Goal: Find specific page/section: Find specific page/section

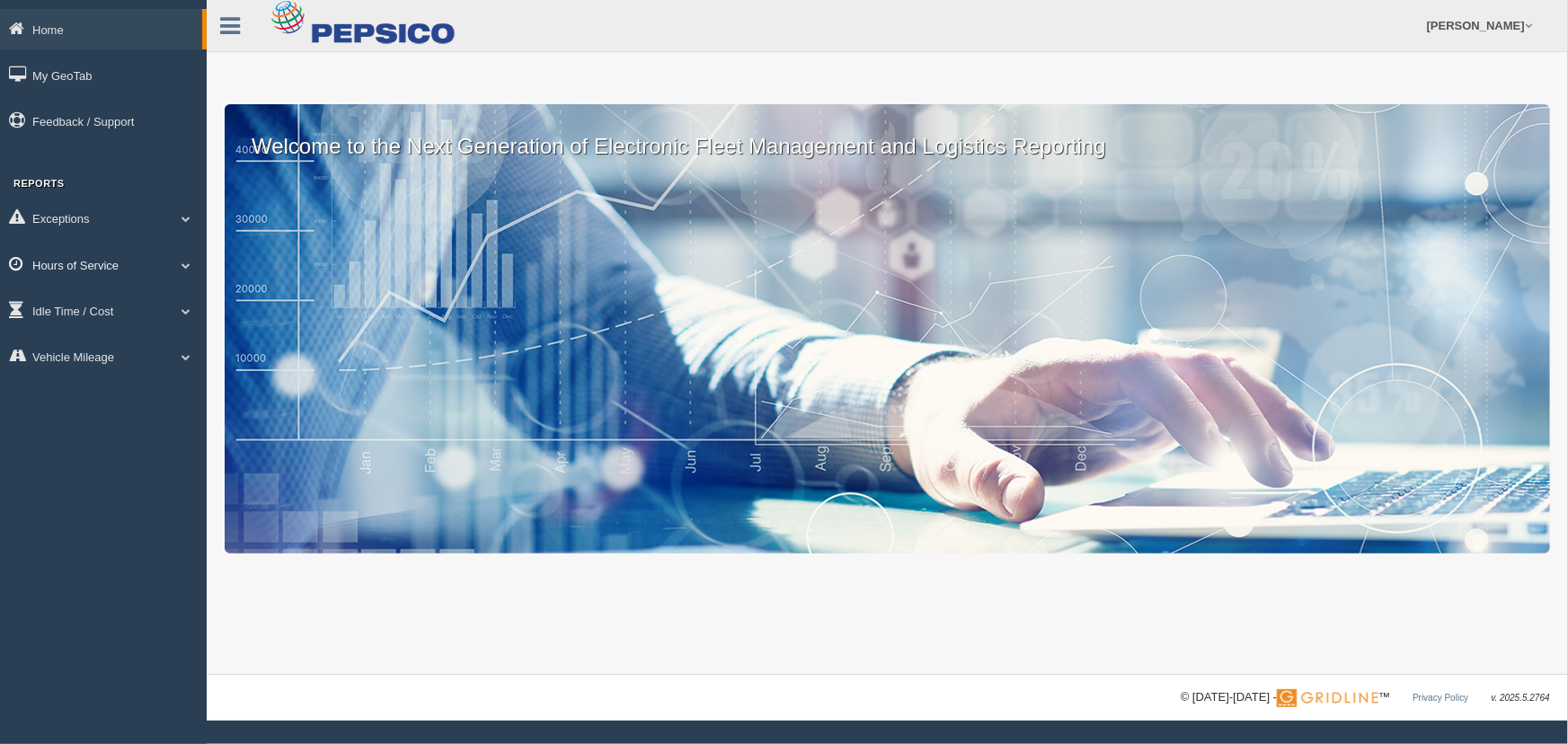
click at [136, 277] on link "Hours of Service" at bounding box center [103, 265] width 207 height 40
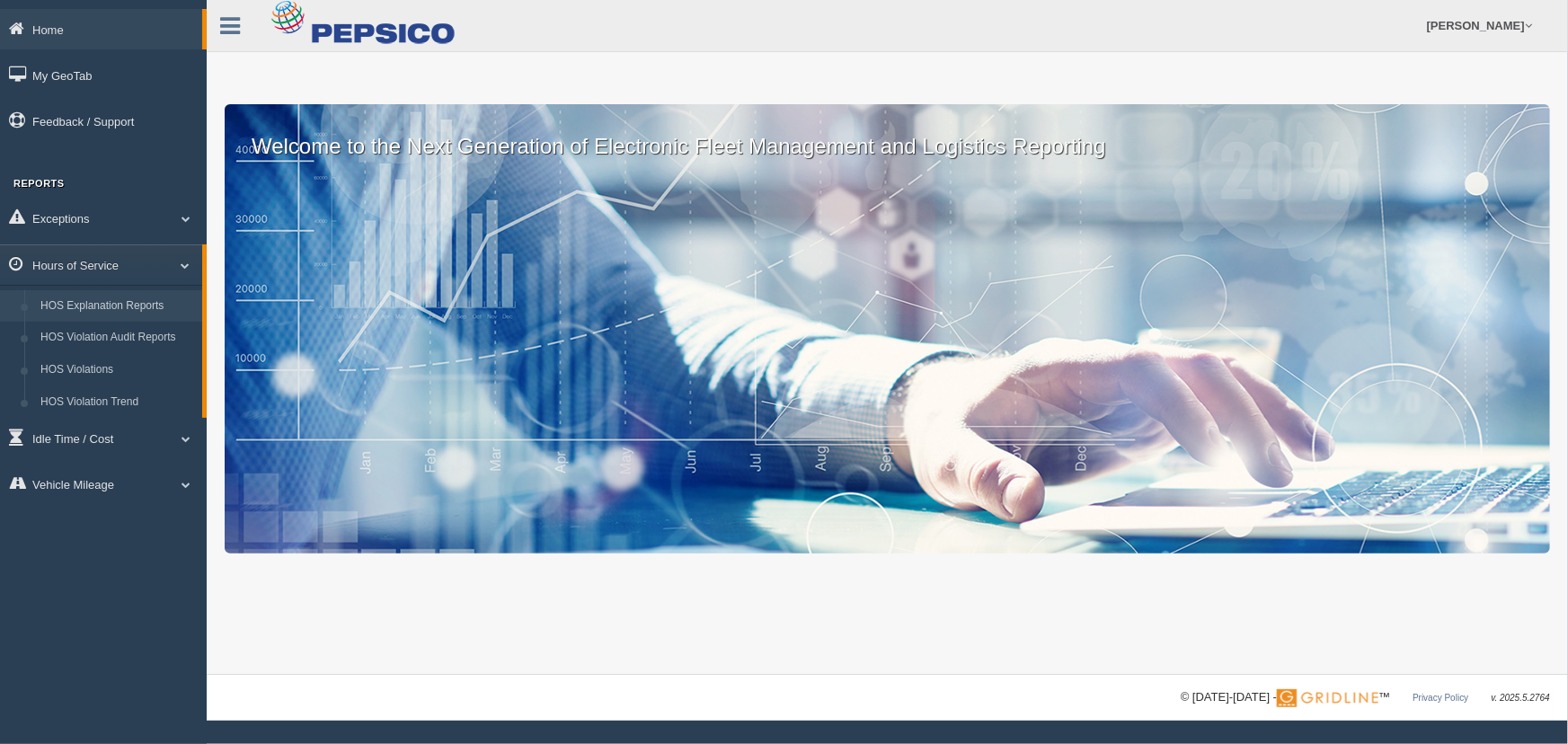
click at [140, 300] on link "HOS Explanation Reports" at bounding box center [117, 307] width 169 height 32
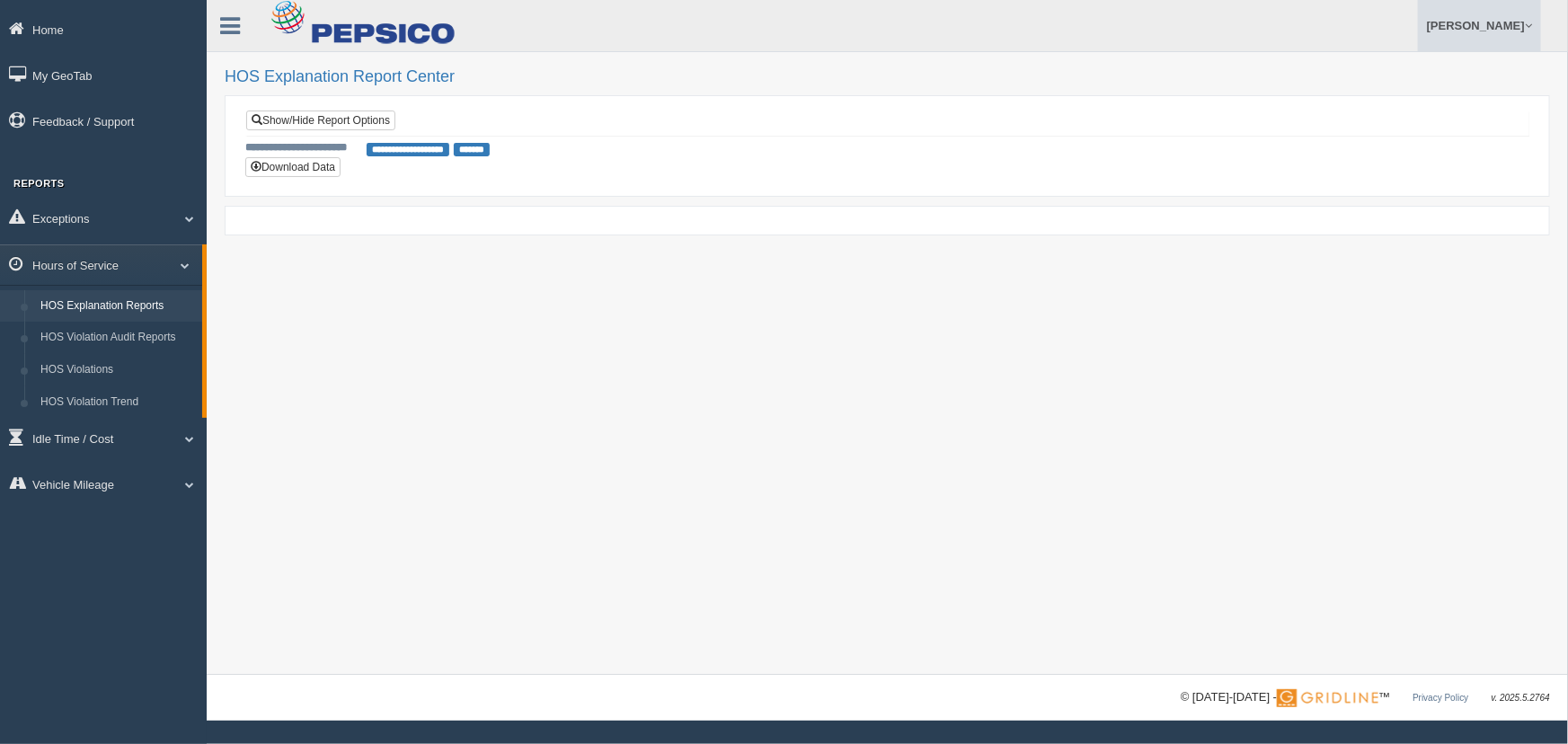
click at [1519, 29] on link "[PERSON_NAME]" at bounding box center [1479, 26] width 123 height 51
click at [1460, 104] on link "Log Off" at bounding box center [1442, 107] width 196 height 37
